Goal: Complete application form: Complete application form

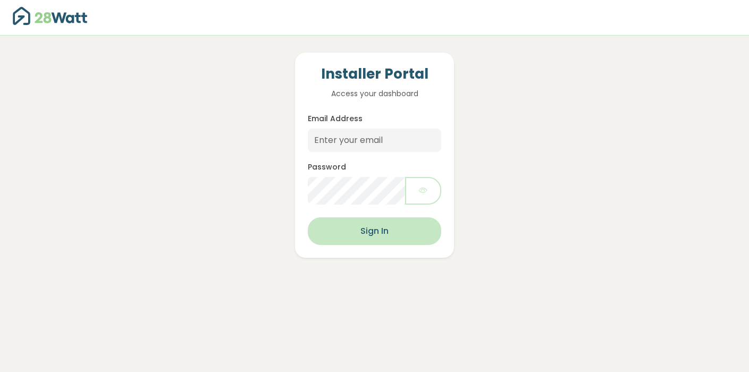
scroll to position [249, 0]
type input "dougb@thesolarbroker.net.au"
click at [400, 233] on button "Sign In" at bounding box center [374, 231] width 133 height 28
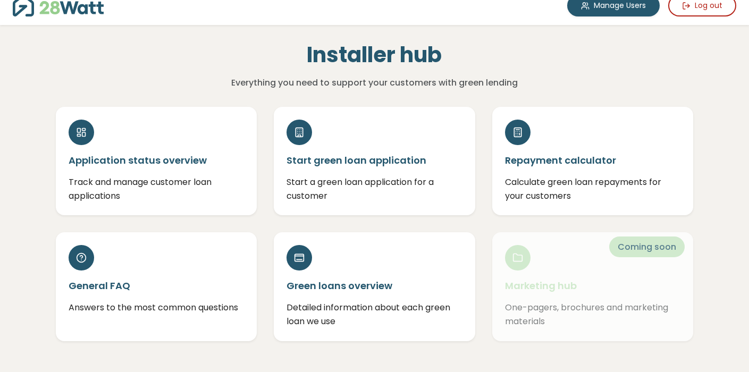
scroll to position [16, 0]
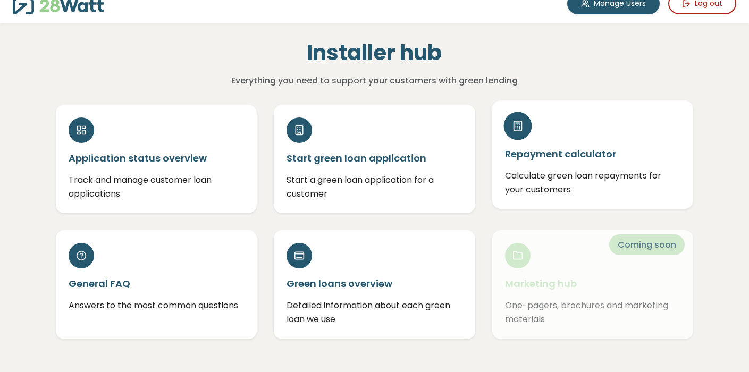
click at [536, 148] on h5 "Repayment calculator" at bounding box center [593, 153] width 176 height 13
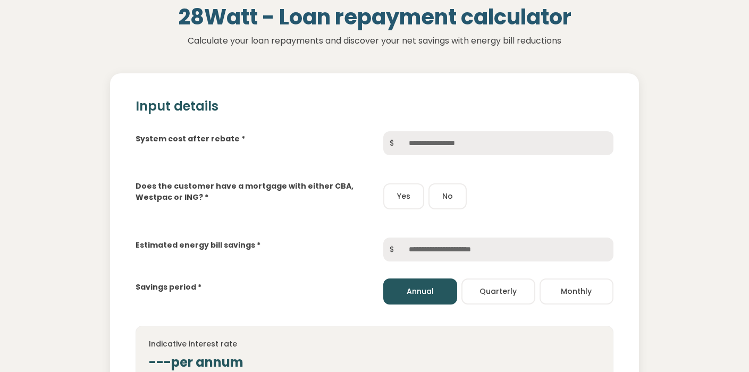
scroll to position [70, 0]
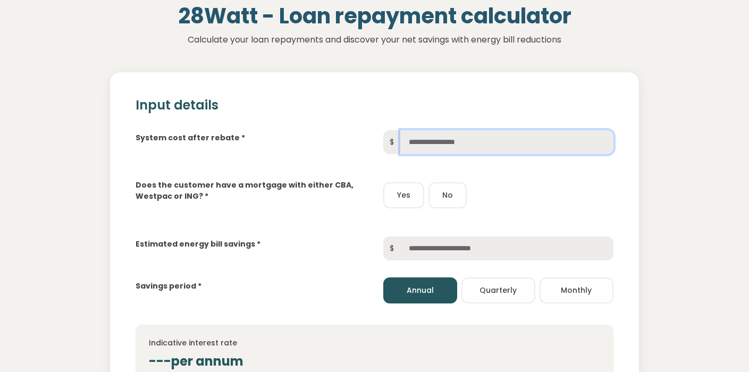
click at [411, 137] on input "text" at bounding box center [506, 142] width 213 height 24
type input "******"
click at [397, 201] on button "Yes" at bounding box center [403, 195] width 41 height 26
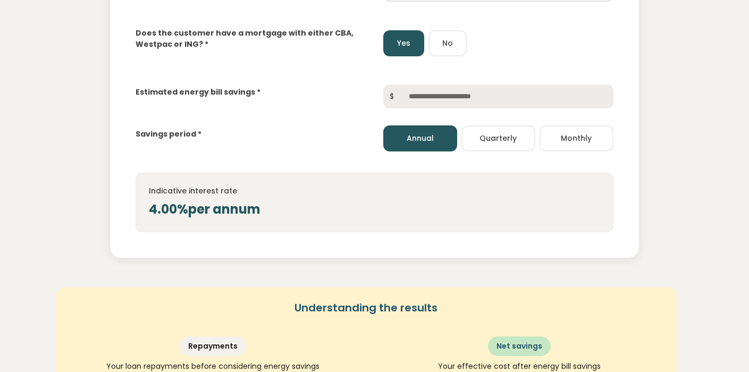
scroll to position [226, 0]
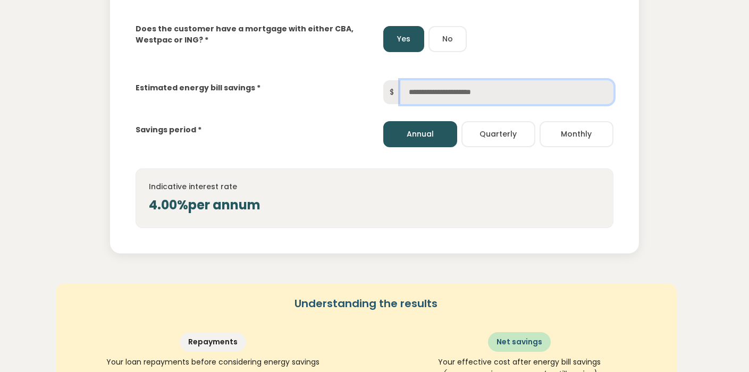
click at [451, 87] on input "text" at bounding box center [506, 92] width 213 height 24
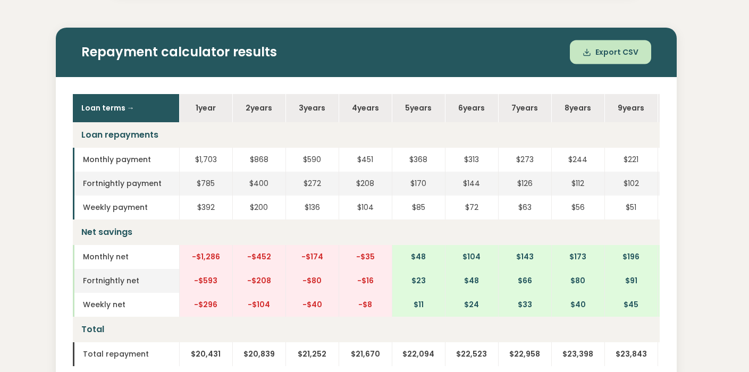
scroll to position [0, 1]
type input "*****"
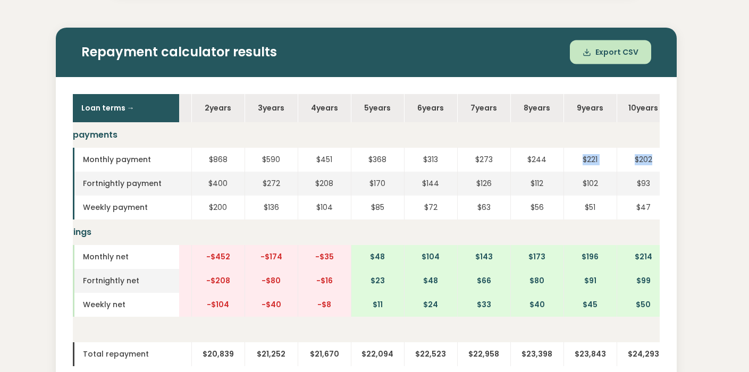
drag, startPoint x: 623, startPoint y: 159, endPoint x: 656, endPoint y: 157, distance: 33.0
type textarea "*********"
click at [656, 157] on tr "Monthly payment $1,703 $868 $590 $451 $368 $313 $273 $244 $221 $202" at bounding box center [351, 160] width 638 height 24
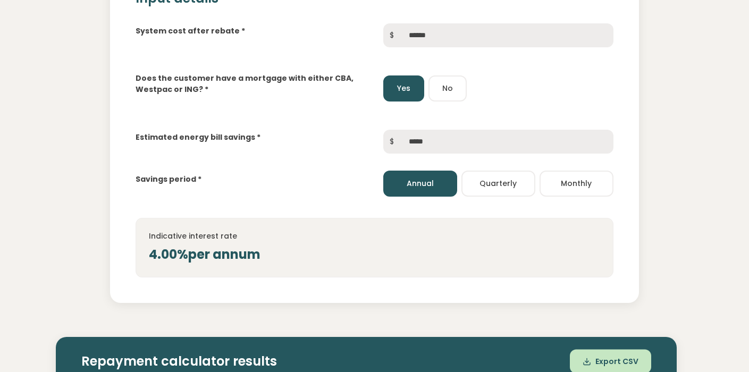
scroll to position [179, 0]
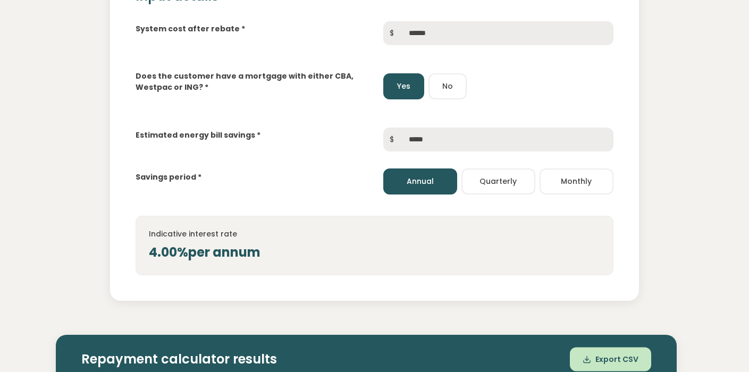
click at [450, 94] on button "No" at bounding box center [447, 86] width 38 height 26
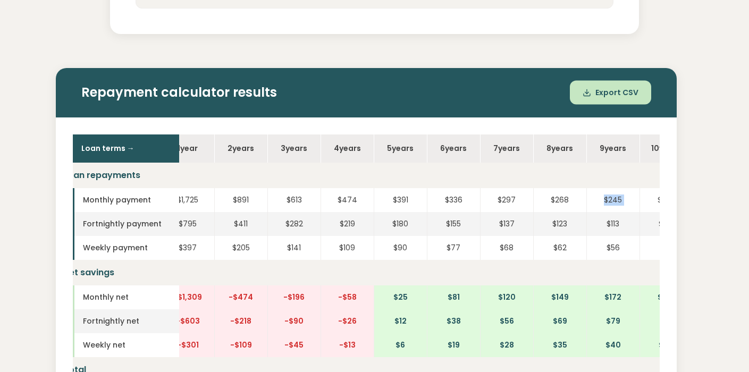
scroll to position [0, 51]
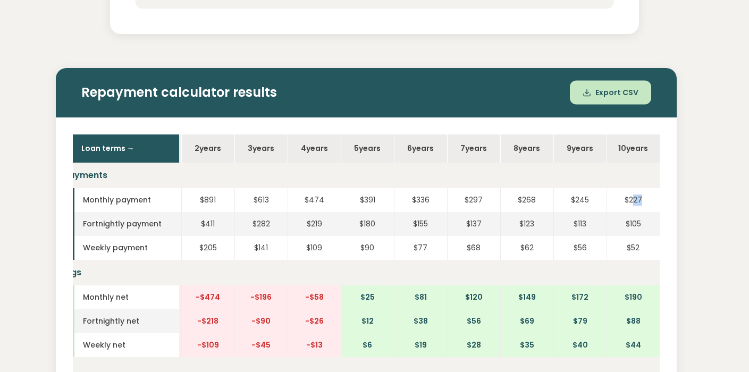
drag, startPoint x: 631, startPoint y: 198, endPoint x: 645, endPoint y: 198, distance: 13.8
click at [645, 198] on td "$227" at bounding box center [632, 200] width 53 height 24
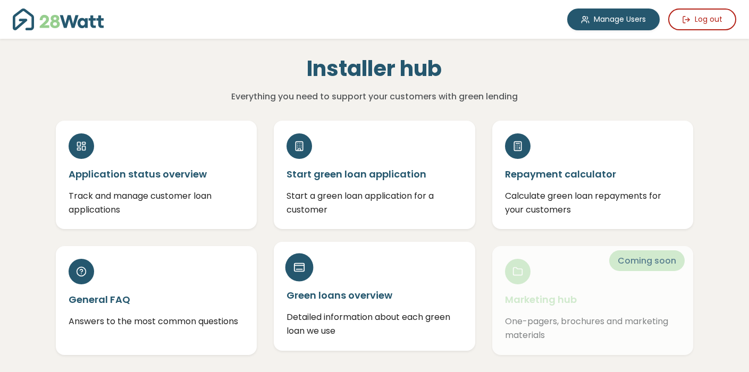
click at [352, 294] on h5 "Green loans overview" at bounding box center [374, 294] width 176 height 13
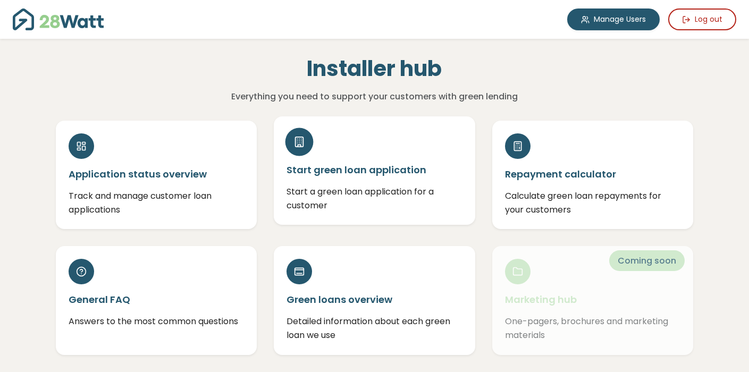
scroll to position [249, 0]
click at [351, 172] on h5 "Start green loan application" at bounding box center [374, 169] width 176 height 13
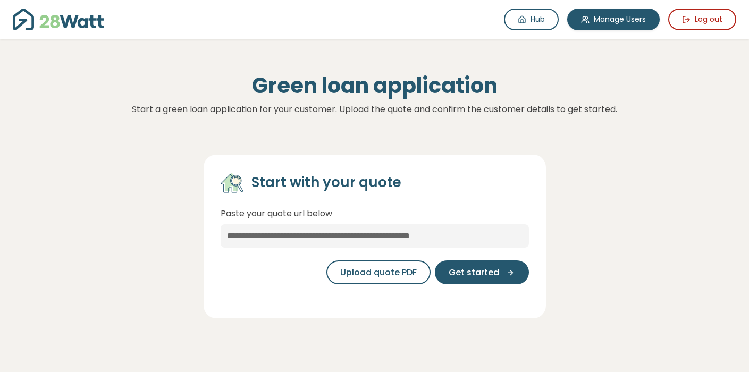
scroll to position [249, 0]
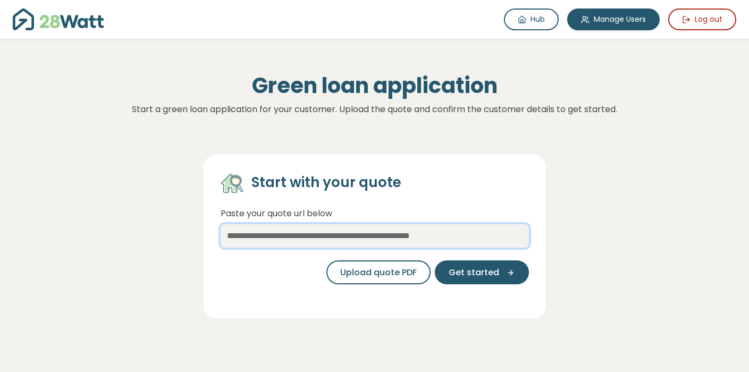
click at [457, 236] on input "text" at bounding box center [374, 235] width 308 height 23
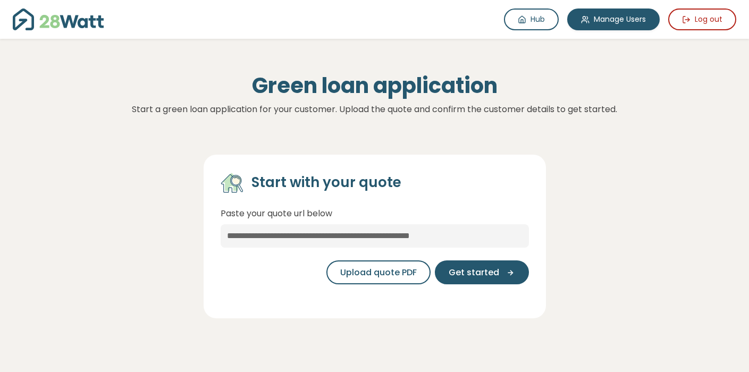
drag, startPoint x: 509, startPoint y: 271, endPoint x: 369, endPoint y: 287, distance: 141.1
click at [369, 287] on div "Upload quote PDF Get started" at bounding box center [374, 272] width 308 height 41
click at [377, 269] on span "Upload quote PDF" at bounding box center [378, 272] width 77 height 13
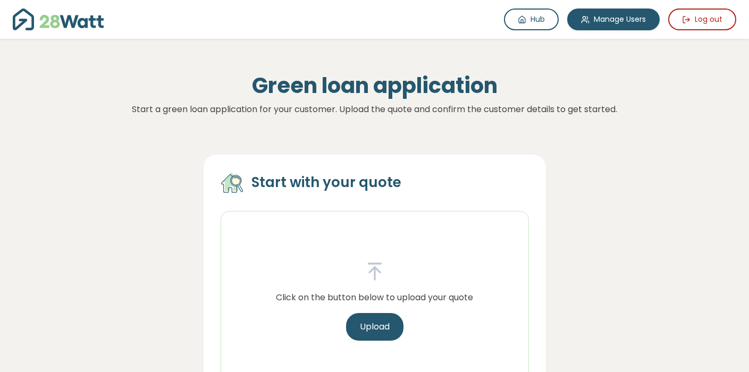
click at [617, 256] on div "Start with your quote Click on the button below to upload your quote Upload" at bounding box center [374, 279] width 718 height 283
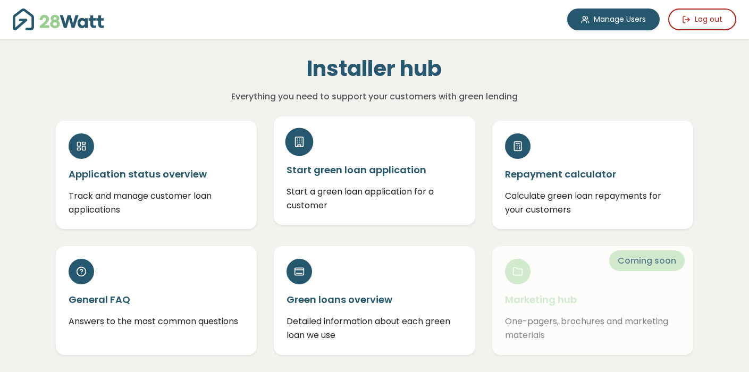
scroll to position [249, 0]
click at [372, 174] on h5 "Start green loan application" at bounding box center [374, 169] width 176 height 13
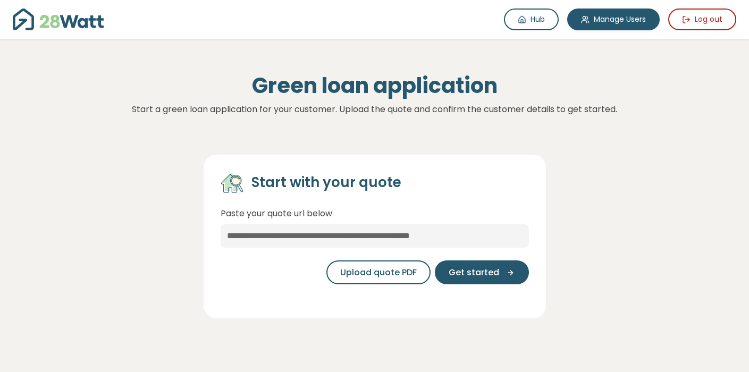
scroll to position [249, 0]
click at [483, 276] on span "Get started" at bounding box center [473, 272] width 50 height 13
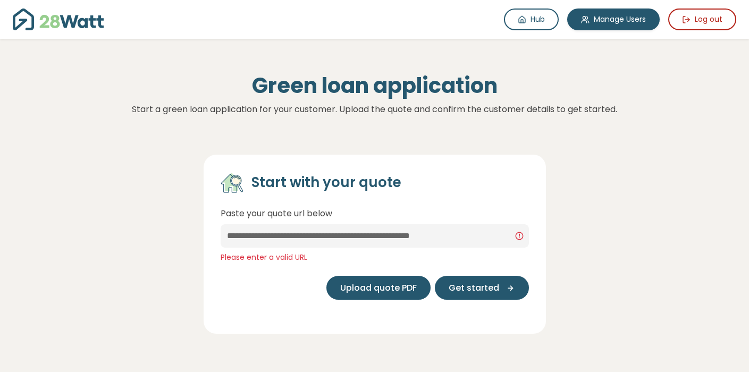
click at [405, 290] on span "Upload quote PDF" at bounding box center [378, 288] width 77 height 13
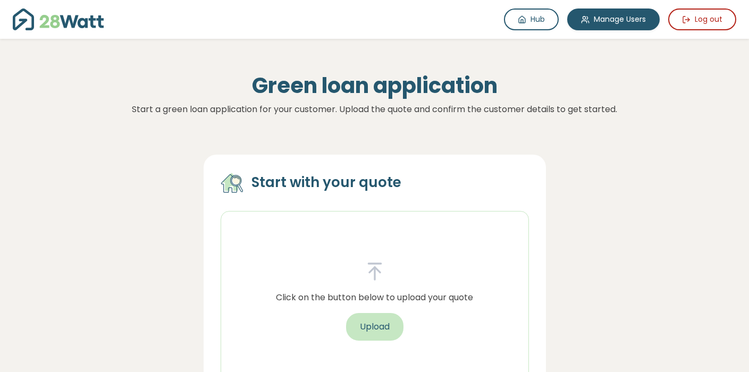
click at [373, 324] on button "Upload" at bounding box center [374, 327] width 57 height 28
